Goal: Find specific page/section: Find specific page/section

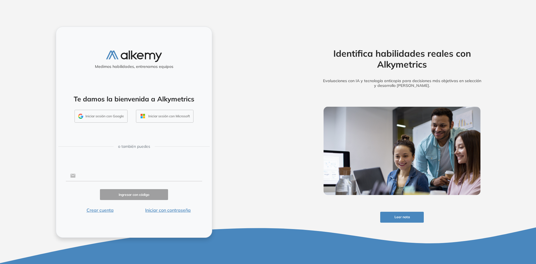
click at [113, 178] on input "text" at bounding box center [139, 175] width 126 height 11
type input "**********"
click at [113, 192] on button "Ingresar con código" at bounding box center [134, 194] width 68 height 11
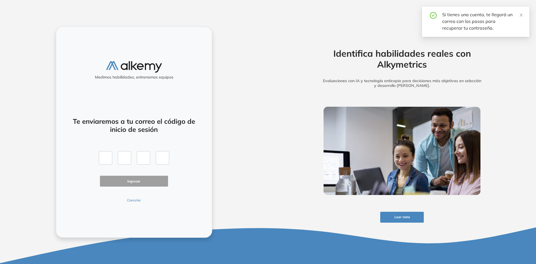
click at [140, 200] on button "Cancelar" at bounding box center [134, 200] width 68 height 5
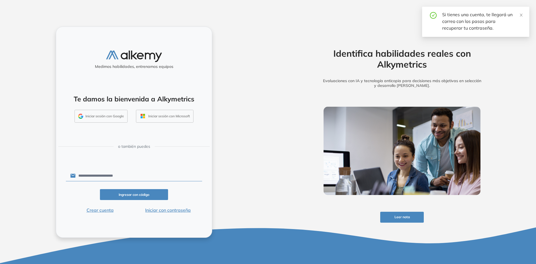
click at [115, 114] on button "Iniciar sesión con Google" at bounding box center [101, 116] width 53 height 13
click at [90, 119] on button "Iniciar sesión con Google" at bounding box center [101, 116] width 53 height 13
click at [169, 212] on button "Iniciar con contraseña" at bounding box center [168, 210] width 68 height 7
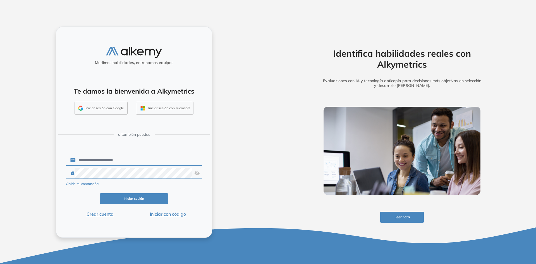
click button "Iniciar sesión" at bounding box center [134, 198] width 68 height 11
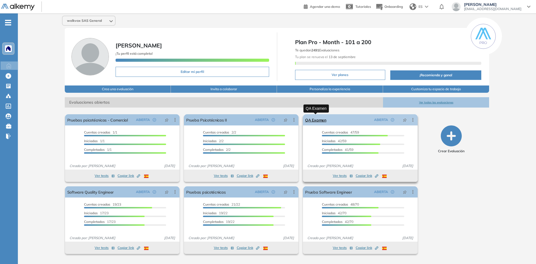
click at [319, 122] on link "QA Examen" at bounding box center [315, 119] width 21 height 11
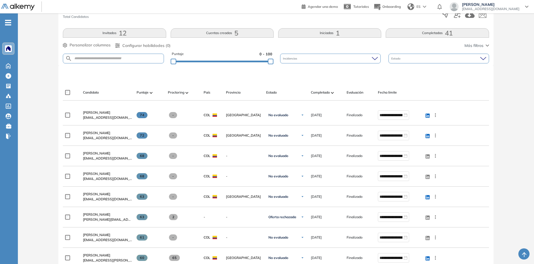
scroll to position [112, 0]
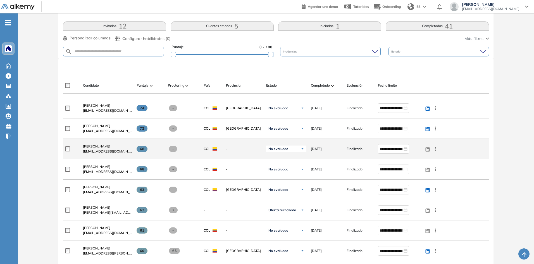
click at [110, 147] on span "[PERSON_NAME]" at bounding box center [96, 146] width 27 height 4
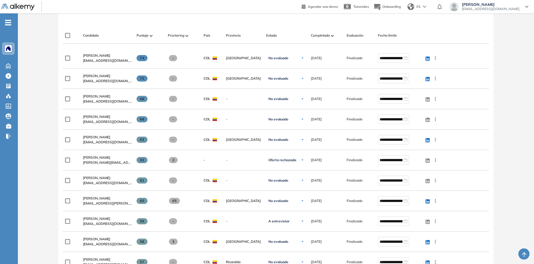
scroll to position [167, 0]
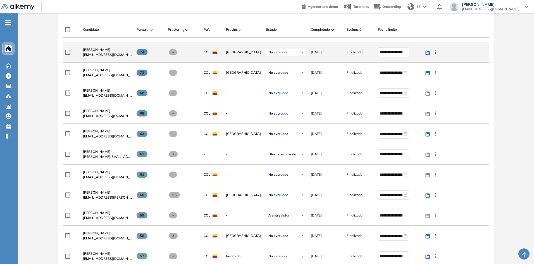
click at [98, 52] on span "[EMAIL_ADDRESS][DOMAIN_NAME]" at bounding box center [107, 54] width 49 height 5
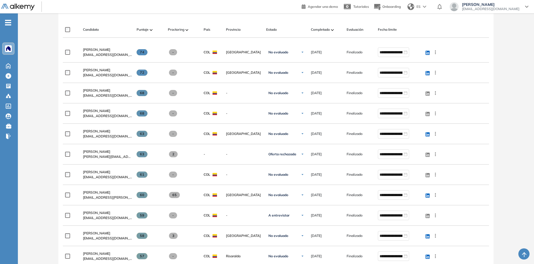
click at [94, 49] on span "[PERSON_NAME]" at bounding box center [96, 49] width 27 height 4
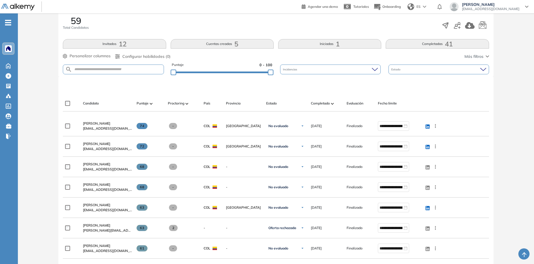
scroll to position [140, 0]
